Goal: Task Accomplishment & Management: Use online tool/utility

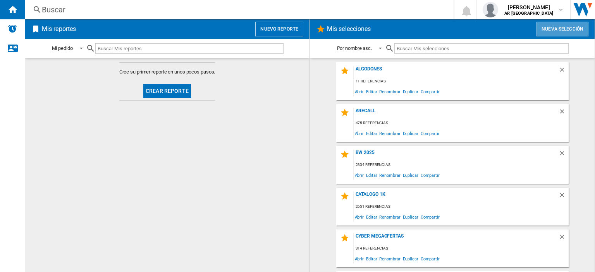
click at [571, 28] on button "Nueva selección" at bounding box center [562, 29] width 52 height 15
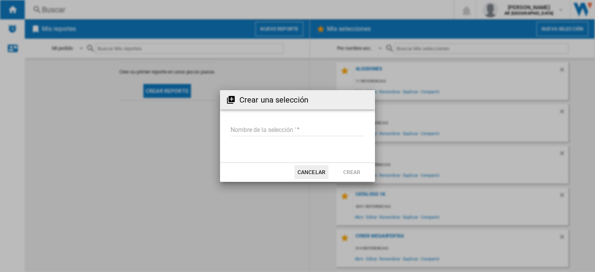
click at [257, 131] on input "Nombre de la selección '" at bounding box center [297, 131] width 135 height 12
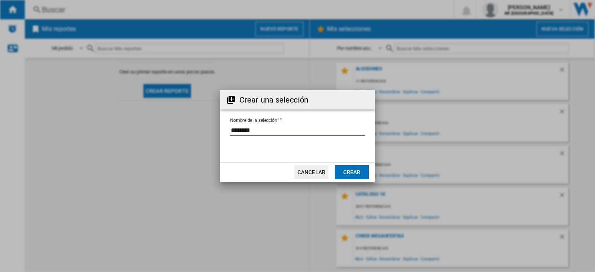
type input "********"
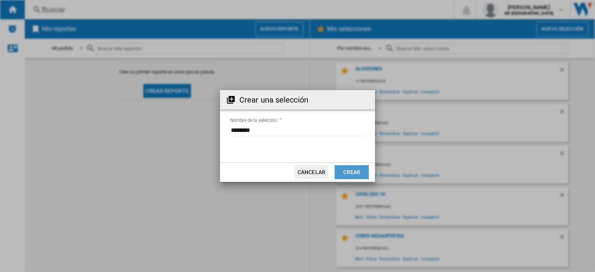
click at [350, 174] on button "Crear" at bounding box center [351, 172] width 34 height 14
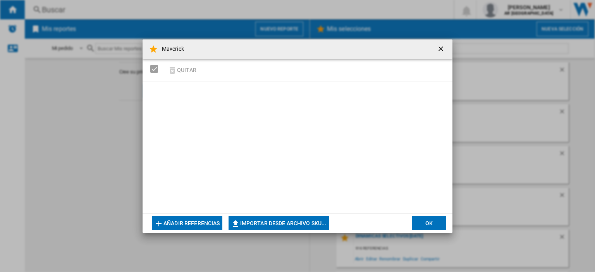
click at [261, 226] on button "Importar desde archivo SKU..." at bounding box center [278, 223] width 100 height 14
type input "**********"
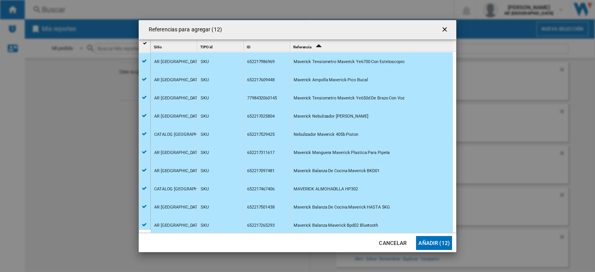
click at [443, 242] on button "Añadir (12)" at bounding box center [434, 243] width 36 height 14
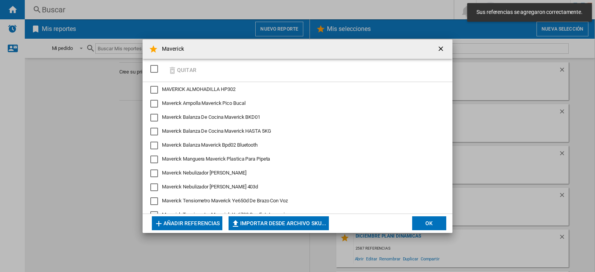
click at [430, 227] on button "OK" at bounding box center [429, 223] width 34 height 14
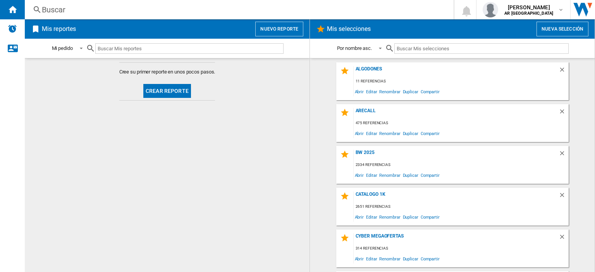
click at [440, 50] on input "text" at bounding box center [481, 48] width 174 height 10
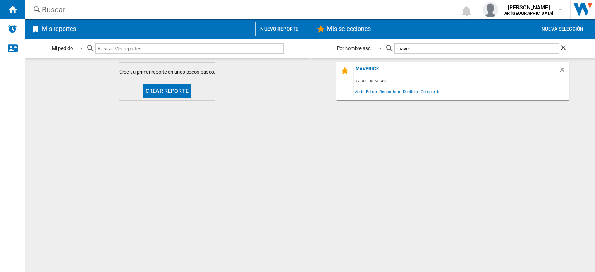
type input "maver"
click at [362, 69] on div "Maverick" at bounding box center [455, 71] width 205 height 10
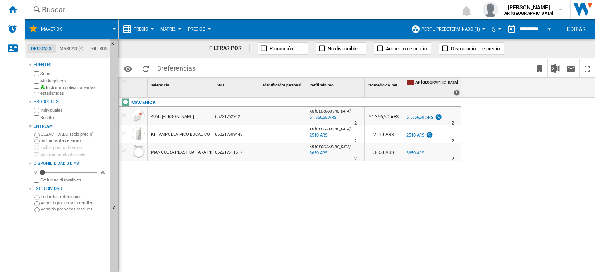
click at [573, 32] on button "Editar" at bounding box center [576, 29] width 31 height 14
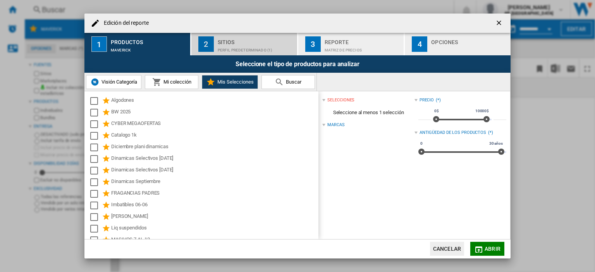
click at [232, 43] on div "Sitios" at bounding box center [256, 40] width 76 height 8
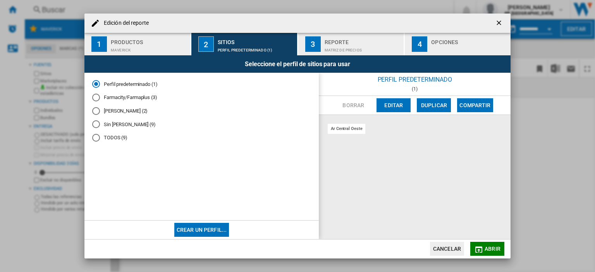
click at [96, 123] on div "Sin Meli (9)" at bounding box center [96, 124] width 8 height 8
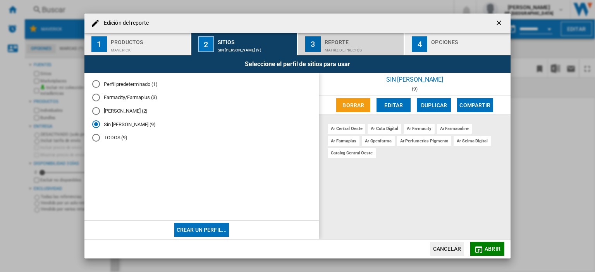
click at [356, 49] on div "Matriz de precios" at bounding box center [362, 48] width 76 height 8
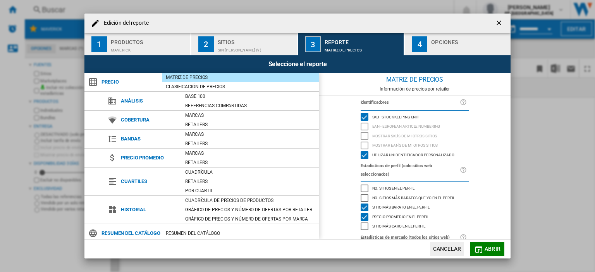
click at [419, 58] on div "Seleccione el reporte" at bounding box center [297, 63] width 426 height 17
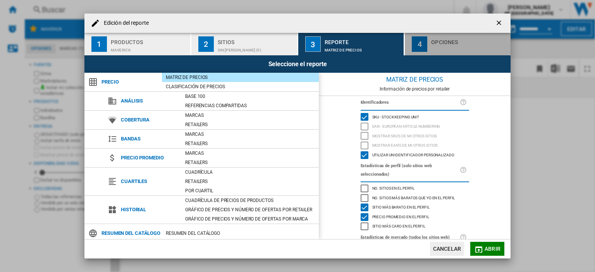
click at [462, 47] on div "button" at bounding box center [469, 48] width 76 height 8
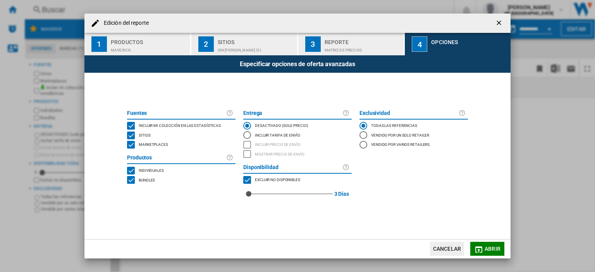
click at [129, 180] on div "BUNDLES" at bounding box center [131, 180] width 8 height 8
click at [135, 145] on div "MARKETPLACES" at bounding box center [131, 145] width 8 height 8
click at [475, 249] on md-icon "button" at bounding box center [478, 249] width 9 height 9
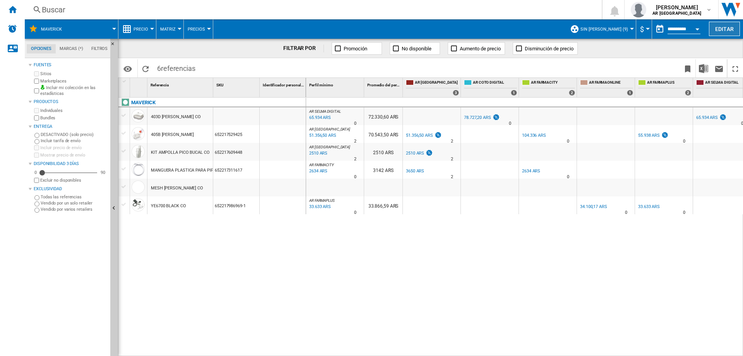
click at [594, 22] on button "Editar" at bounding box center [724, 29] width 31 height 14
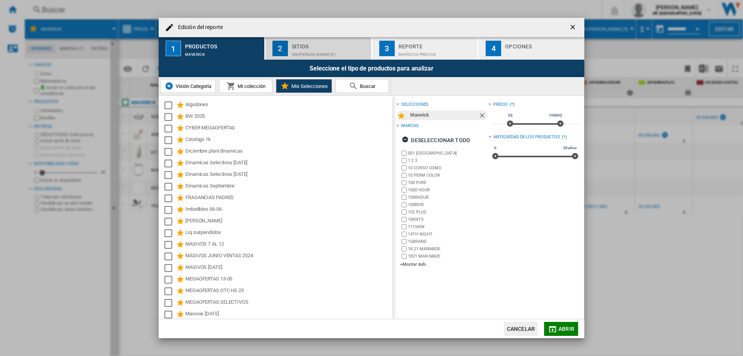
click at [304, 49] on div "Sin [PERSON_NAME] (9)" at bounding box center [330, 52] width 76 height 8
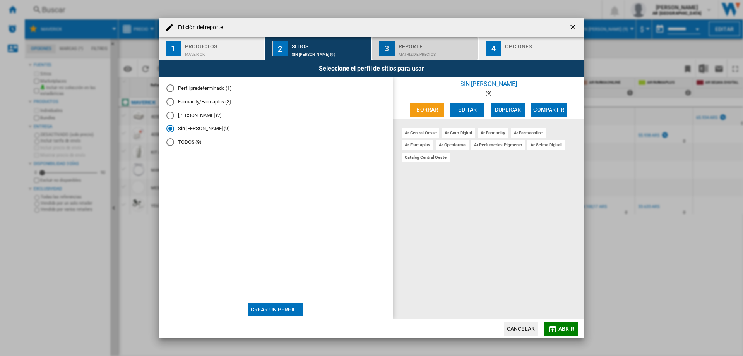
click at [403, 50] on div "Matriz de precios" at bounding box center [437, 52] width 76 height 8
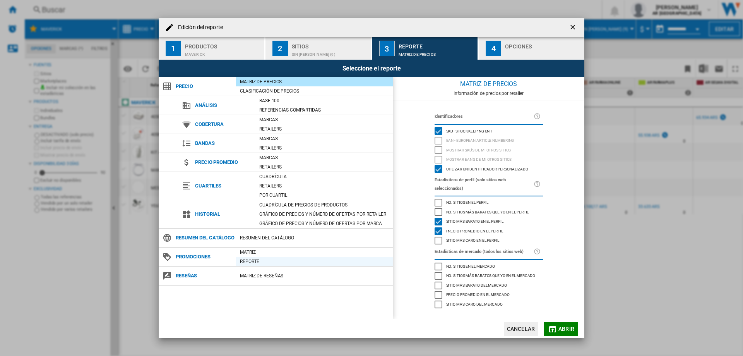
click at [255, 265] on div "Reporte" at bounding box center [314, 261] width 157 height 8
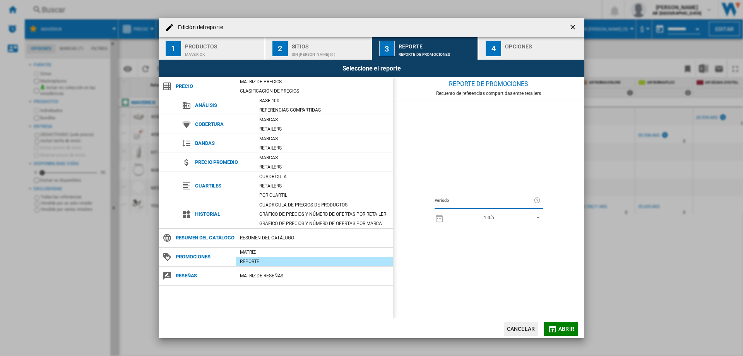
click at [555, 272] on md-icon "Edición del ..." at bounding box center [552, 328] width 9 height 9
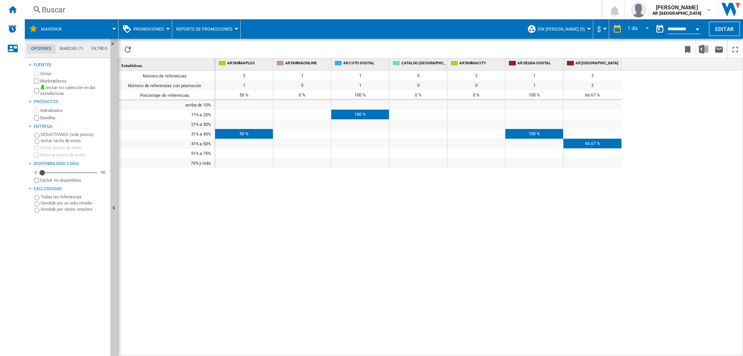
click at [168, 24] on md-menu "Promociones Precio Matriz de precios Clasificación de precios Análisis Base 100…" at bounding box center [145, 28] width 54 height 19
click at [167, 28] on div at bounding box center [168, 29] width 4 height 2
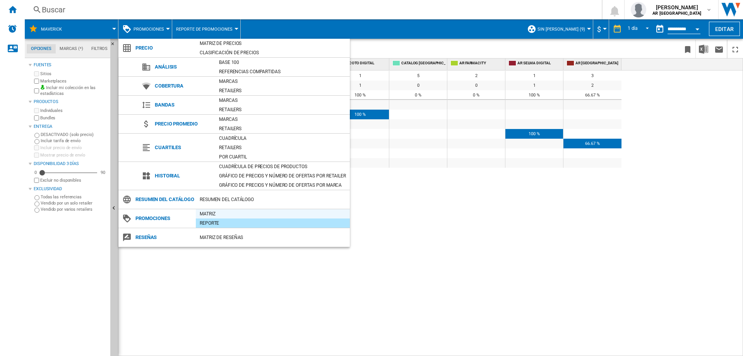
click at [221, 218] on div "Matriz" at bounding box center [273, 214] width 154 height 8
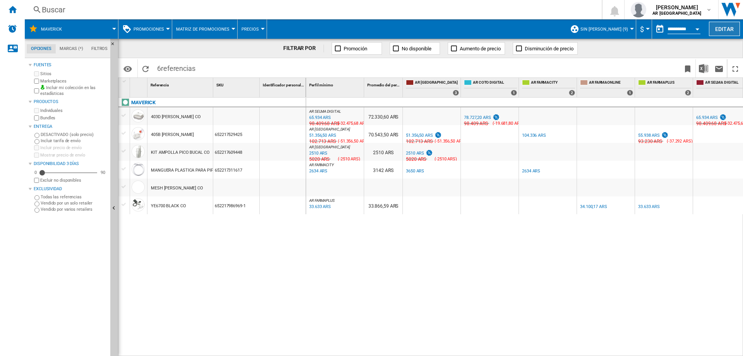
click at [594, 27] on button "Editar" at bounding box center [724, 29] width 31 height 14
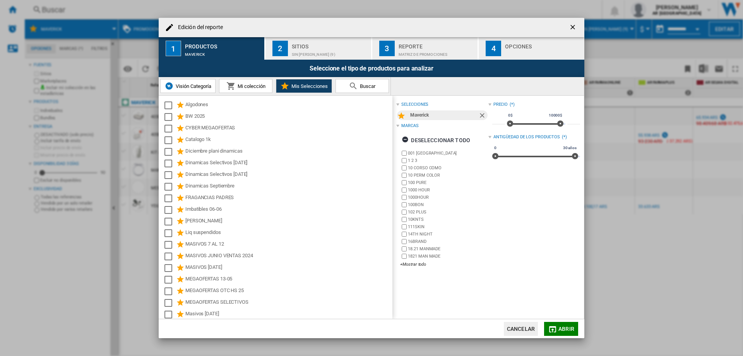
click at [532, 51] on div "Edición del ..." at bounding box center [543, 52] width 76 height 8
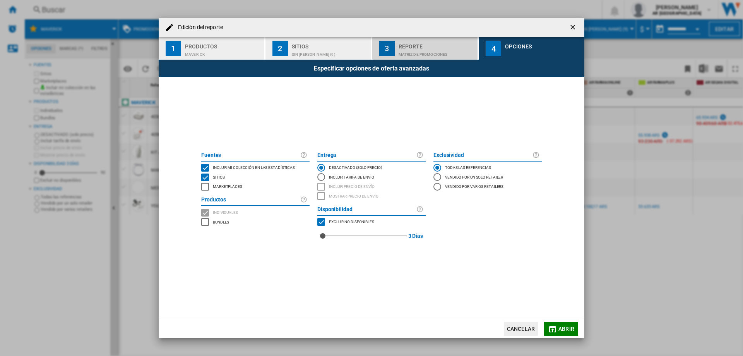
click at [436, 56] on div "Matriz de PROMOCIONES" at bounding box center [437, 52] width 76 height 8
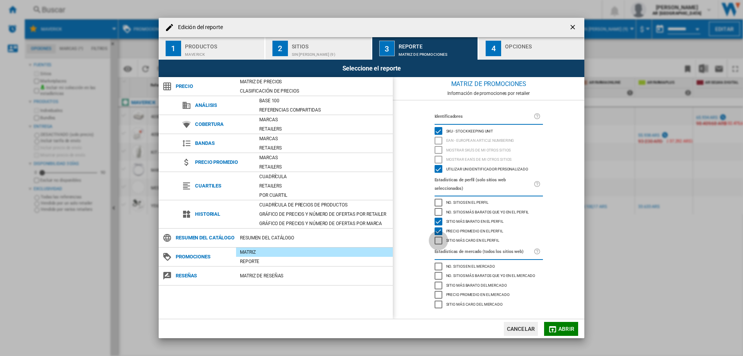
click at [442, 237] on div "Sitio más caro en el perfil" at bounding box center [439, 241] width 8 height 8
click at [562, 272] on button "Abrir" at bounding box center [561, 329] width 34 height 14
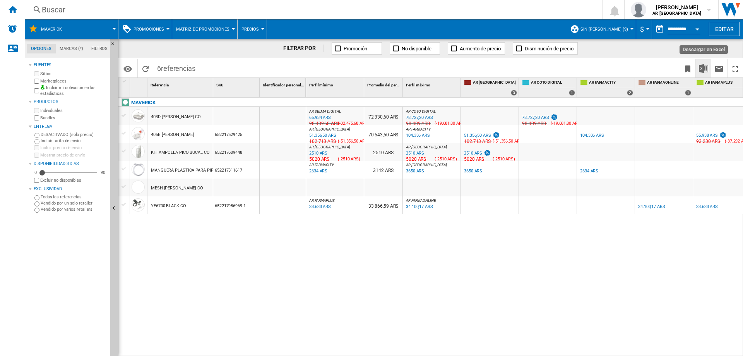
click at [594, 70] on img "Descargar en Excel" at bounding box center [703, 68] width 9 height 9
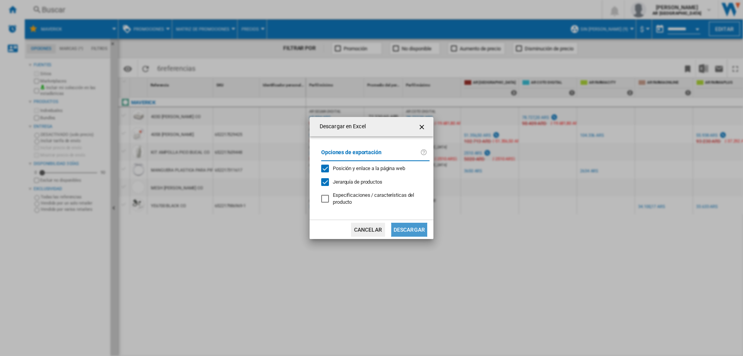
click at [421, 229] on button "Descargar" at bounding box center [409, 230] width 36 height 14
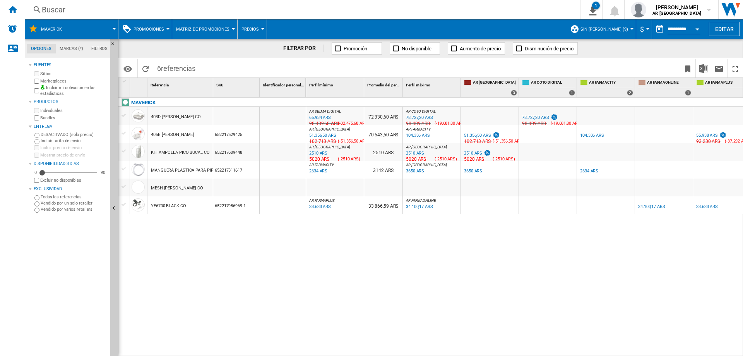
click at [34, 84] on div "Marketplaces" at bounding box center [70, 80] width 75 height 7
drag, startPoint x: 515, startPoint y: 189, endPoint x: 734, endPoint y: 188, distance: 218.7
click at [594, 178] on div "-1.0 % -1 ARS % N/A NaN ARS ( -1 ARS ) CATALOG CENTRAL OESTE :" at bounding box center [586, 178] width 561 height 0
